Goal: Task Accomplishment & Management: Use online tool/utility

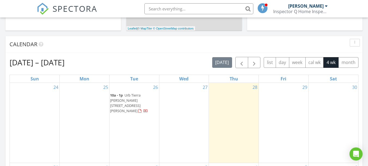
scroll to position [191, 0]
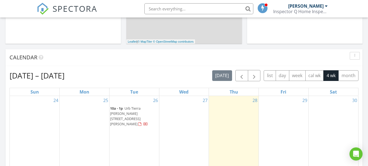
click at [125, 110] on span "Urb Tierra Alta II Calle Los Gavilanes L2, Guaynabo 00969" at bounding box center [125, 116] width 31 height 21
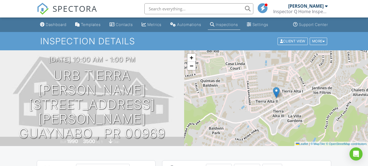
click at [236, 25] on div "Inspections" at bounding box center [227, 24] width 22 height 5
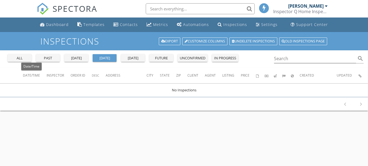
click at [22, 57] on div "all" at bounding box center [20, 57] width 20 height 5
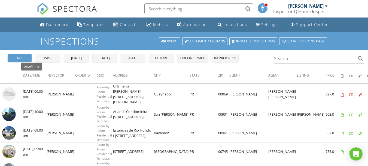
scroll to position [27, 0]
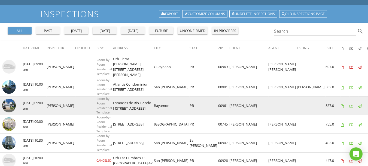
click at [10, 102] on img at bounding box center [9, 105] width 14 height 14
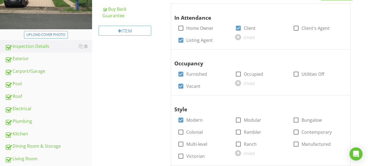
scroll to position [109, 0]
click at [16, 95] on div "Roof" at bounding box center [48, 95] width 87 height 7
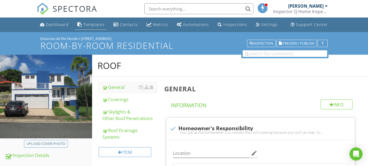
click at [94, 25] on div "Templates" at bounding box center [93, 24] width 21 height 5
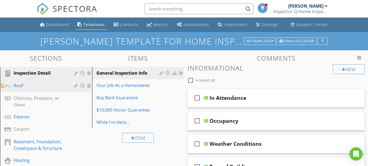
click at [34, 86] on div "Roof" at bounding box center [40, 85] width 53 height 7
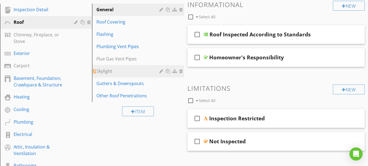
scroll to position [55, 0]
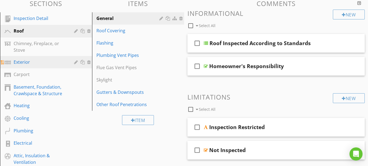
click at [35, 62] on div "Exterior" at bounding box center [40, 62] width 53 height 7
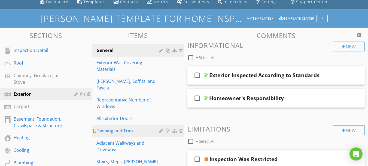
scroll to position [0, 0]
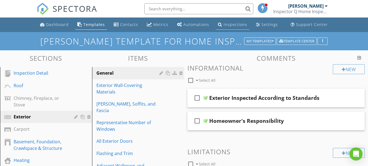
click at [224, 24] on div "Inspections" at bounding box center [236, 24] width 24 height 5
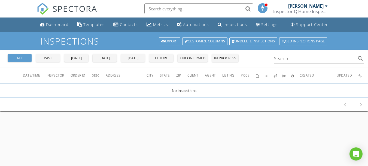
click at [21, 60] on div "all" at bounding box center [20, 57] width 20 height 5
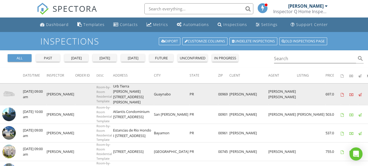
scroll to position [27, 0]
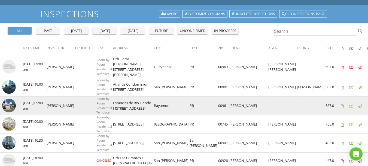
click at [8, 101] on img at bounding box center [9, 105] width 14 height 14
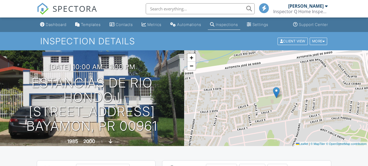
scroll to position [109, 0]
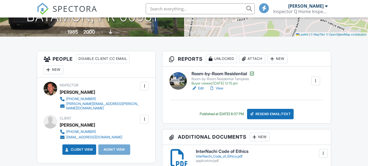
click at [199, 87] on link "Edit" at bounding box center [198, 87] width 12 height 5
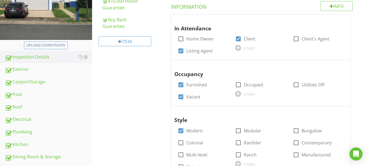
scroll to position [109, 0]
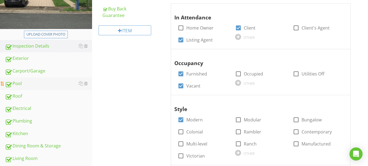
click at [19, 84] on div "Pool" at bounding box center [48, 83] width 87 height 7
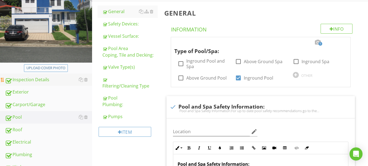
scroll to position [55, 0]
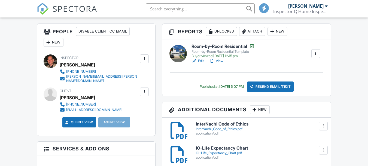
scroll to position [136, 0]
